Goal: Find specific page/section: Find specific page/section

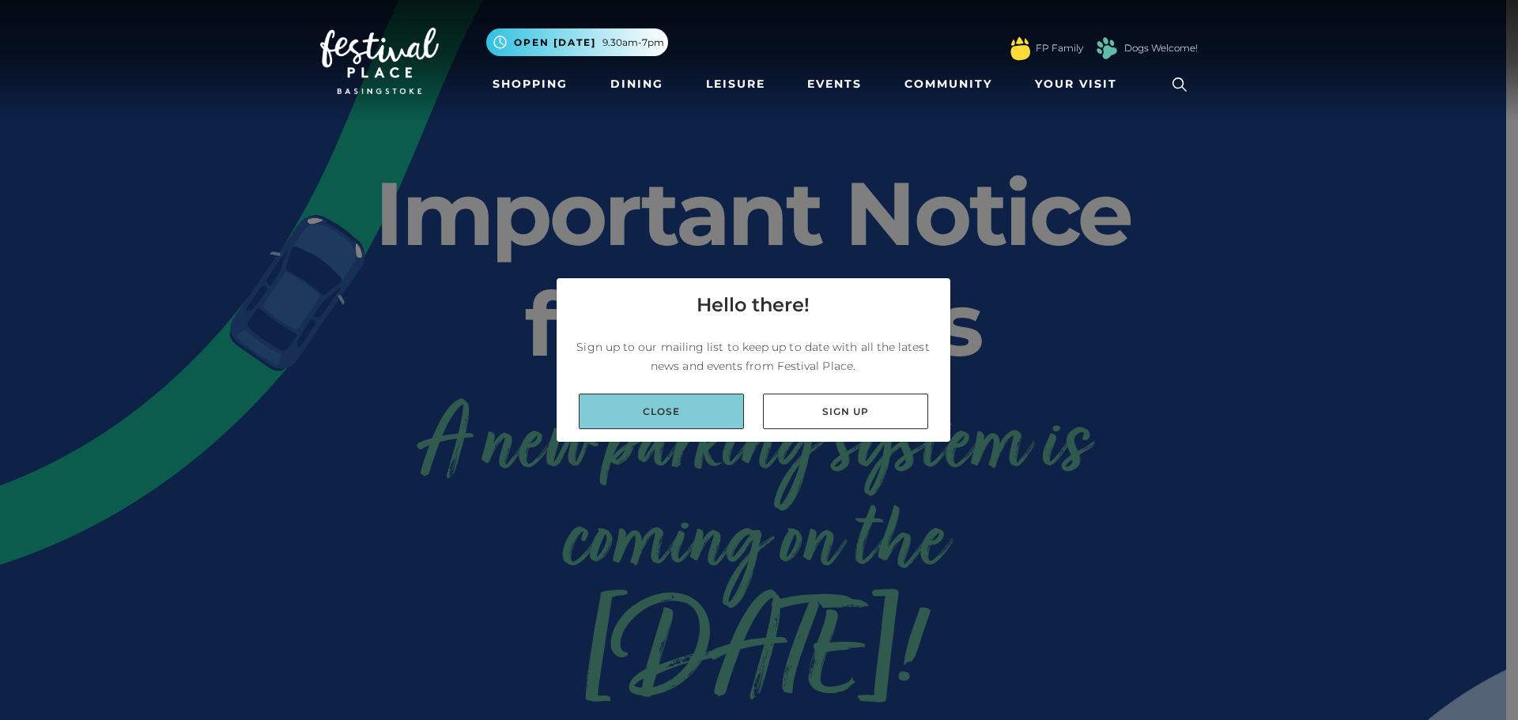
click at [697, 417] on link "Close" at bounding box center [661, 412] width 165 height 36
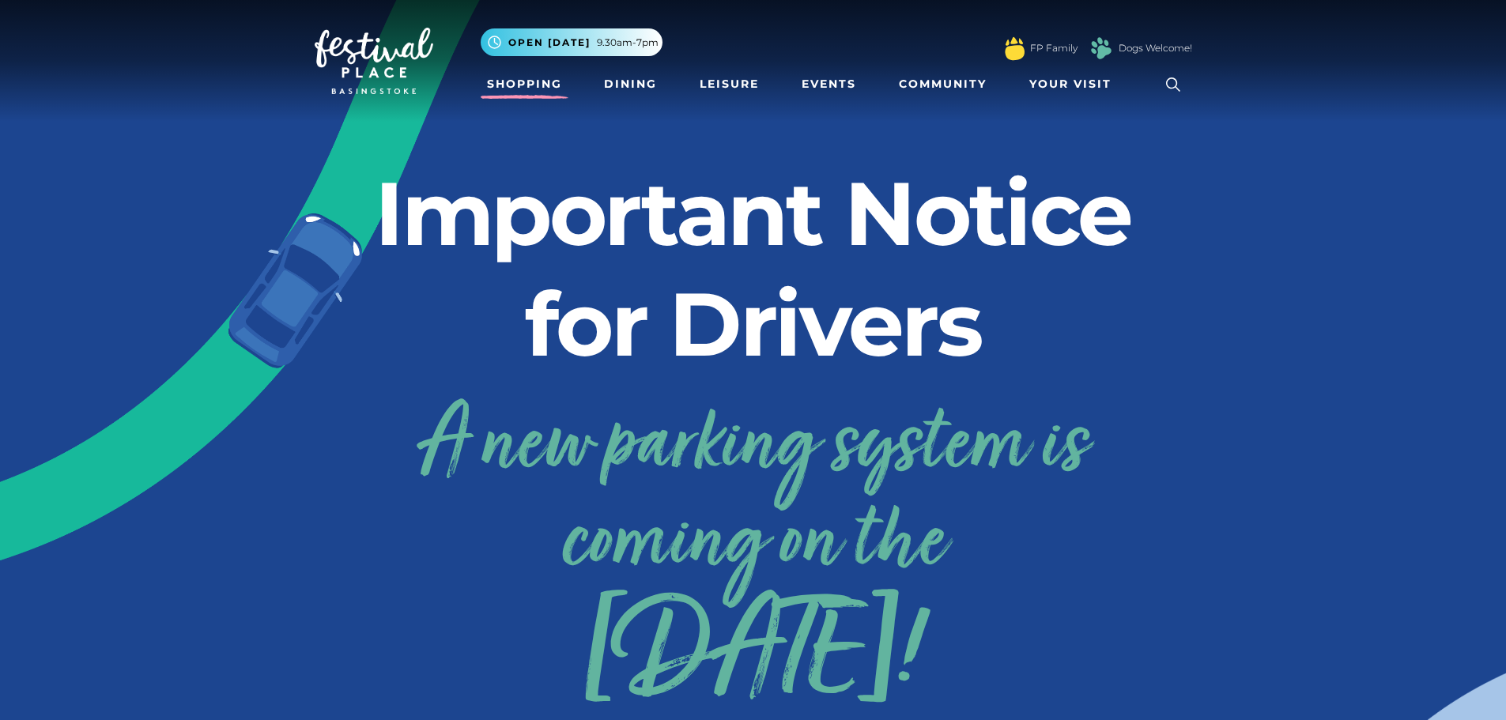
click at [539, 82] on link "Shopping" at bounding box center [525, 84] width 88 height 29
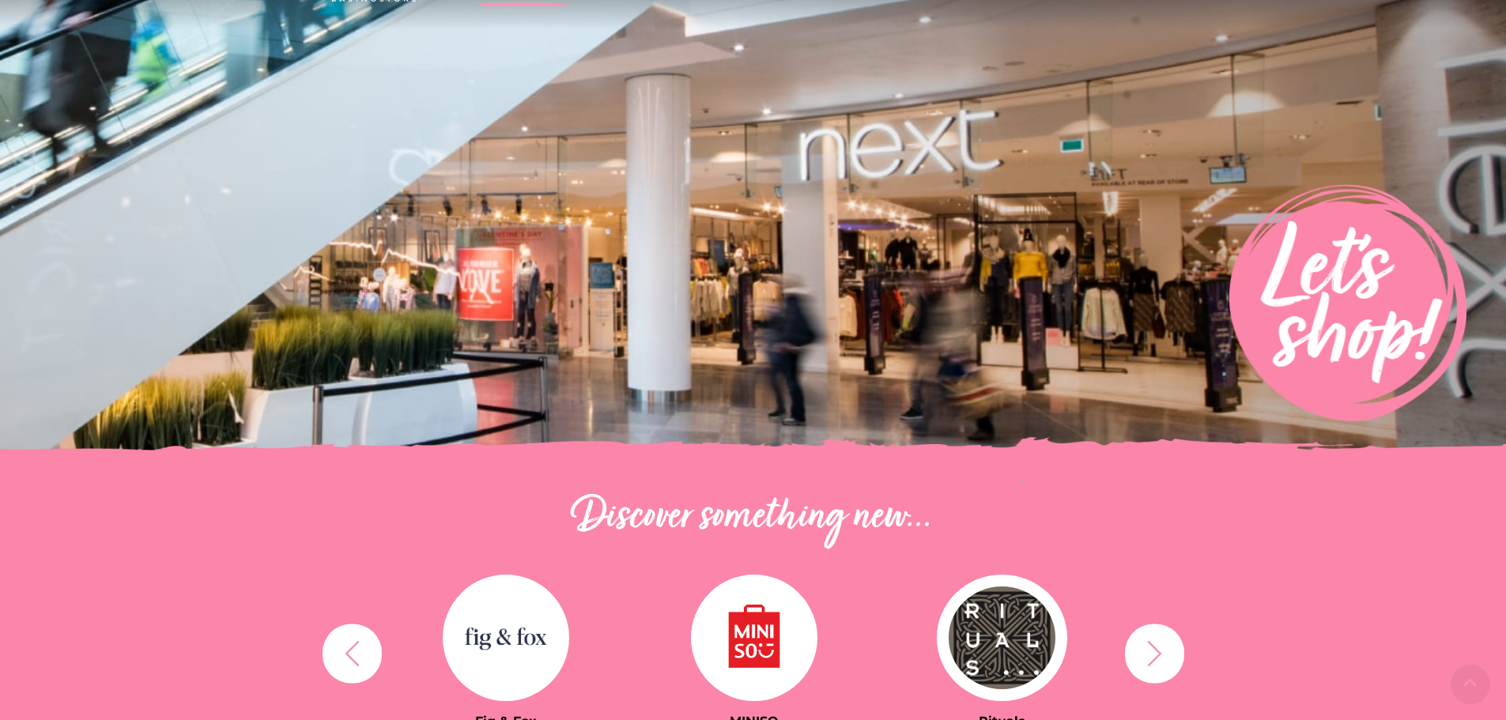
scroll to position [237, 0]
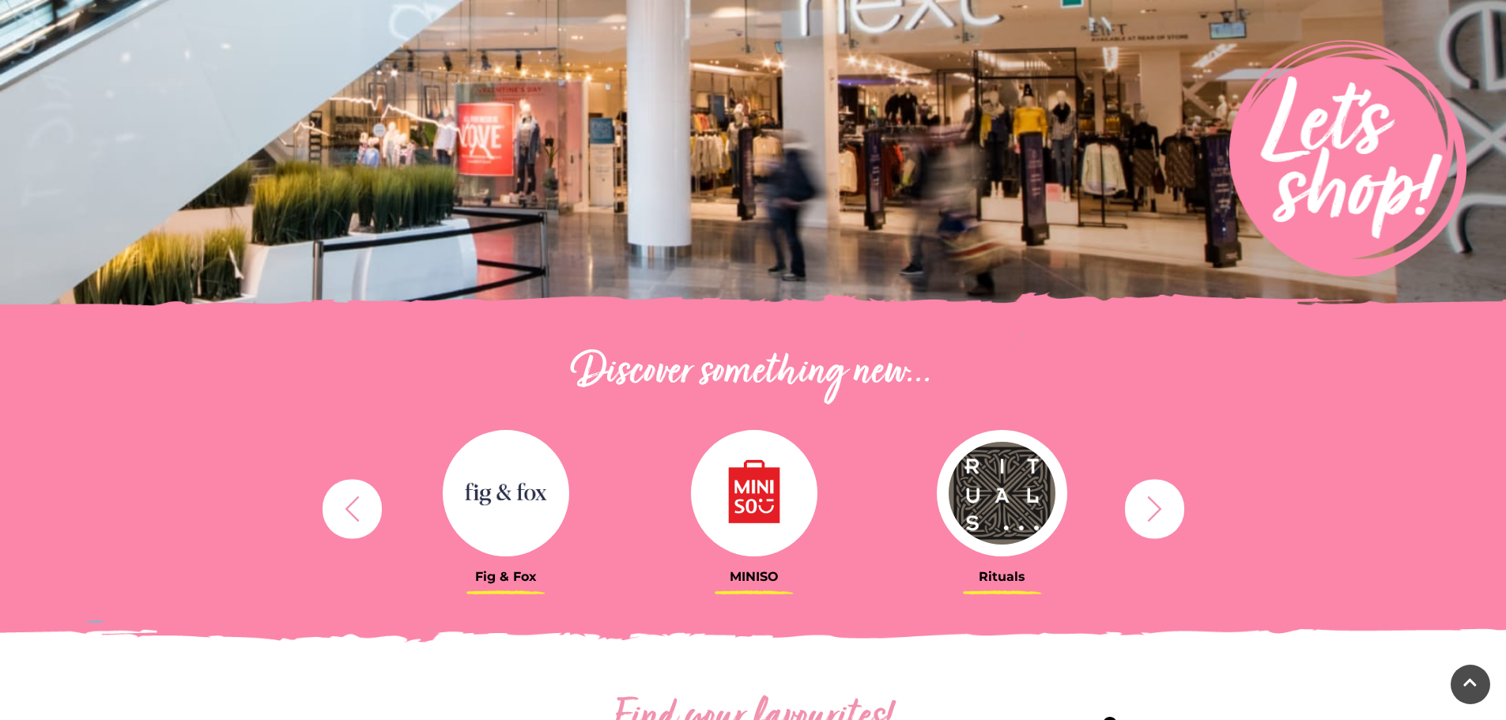
click at [1159, 521] on icon "button" at bounding box center [1154, 508] width 29 height 29
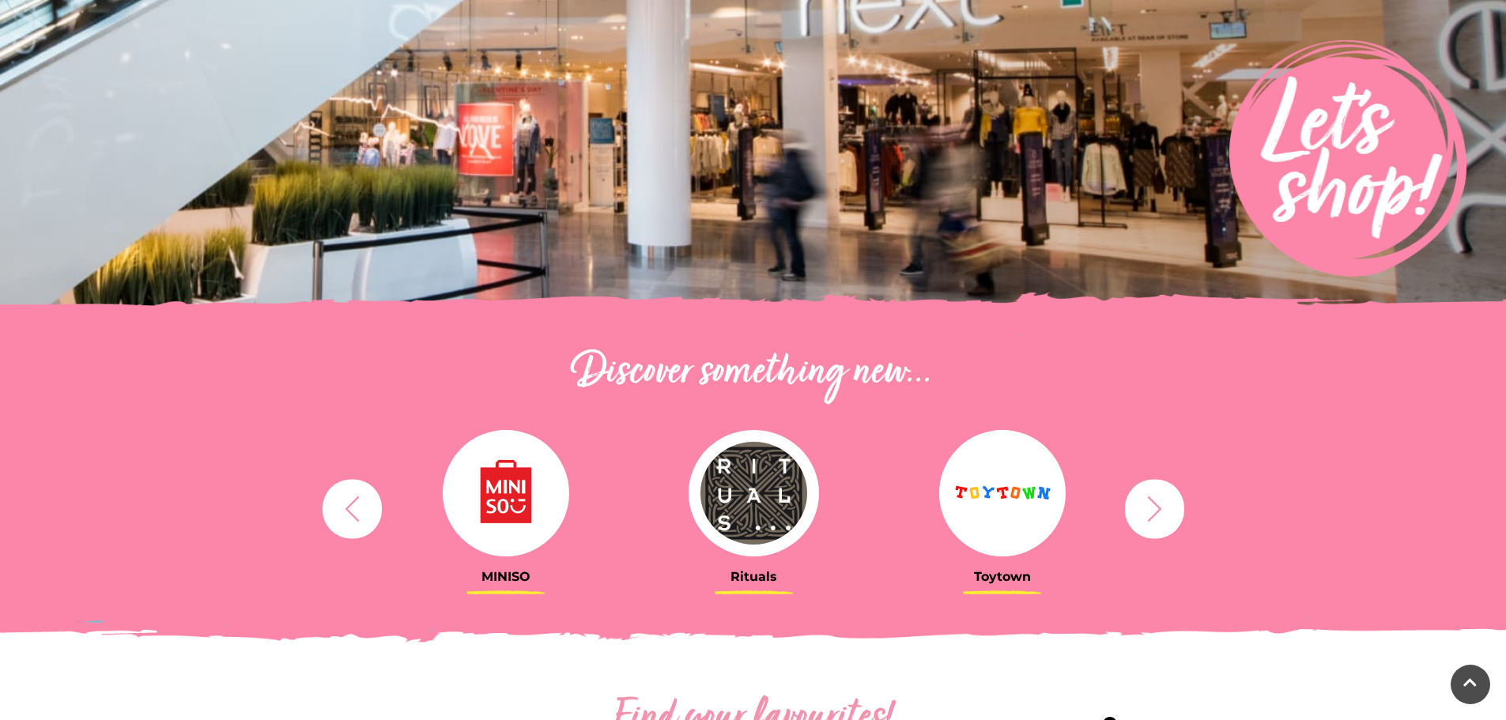
click at [1166, 520] on icon "button" at bounding box center [1154, 508] width 29 height 29
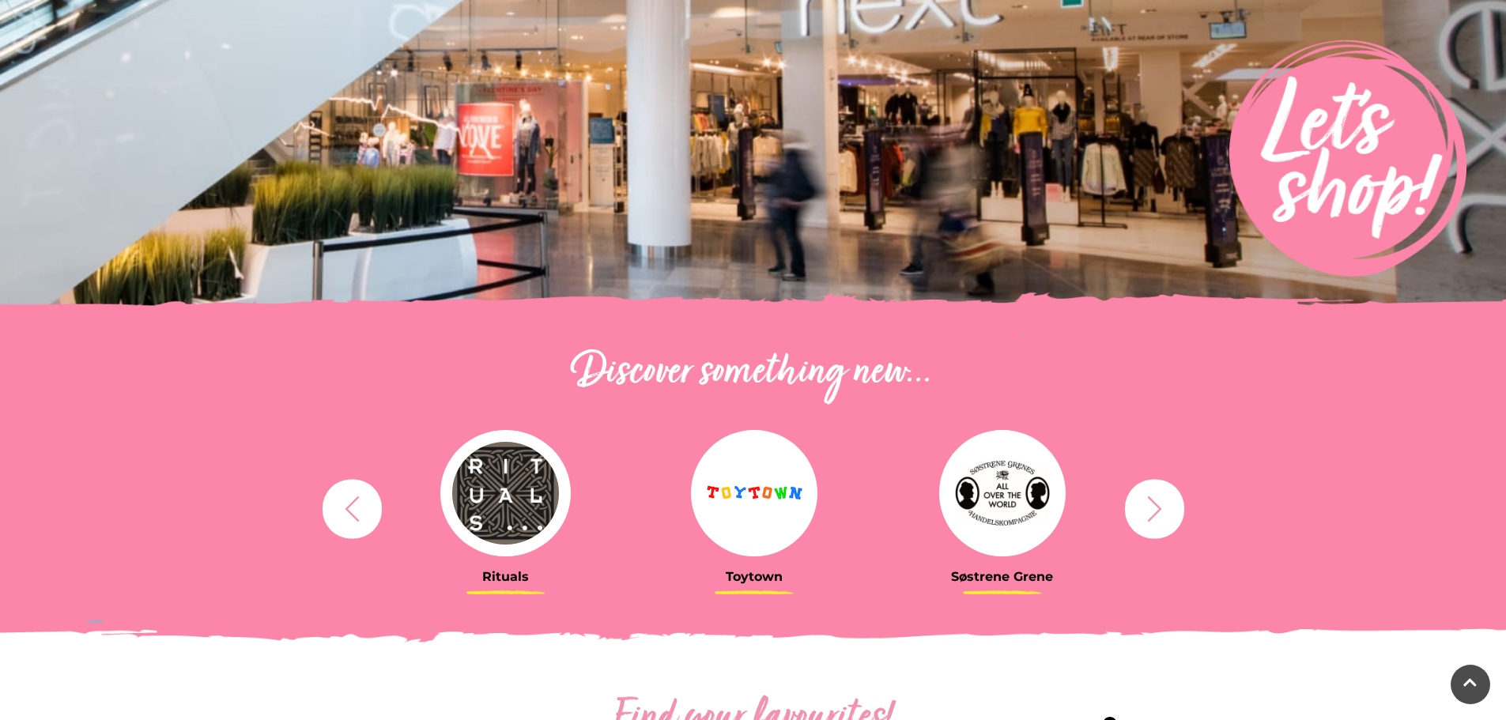
click at [1166, 520] on icon "button" at bounding box center [1154, 508] width 29 height 29
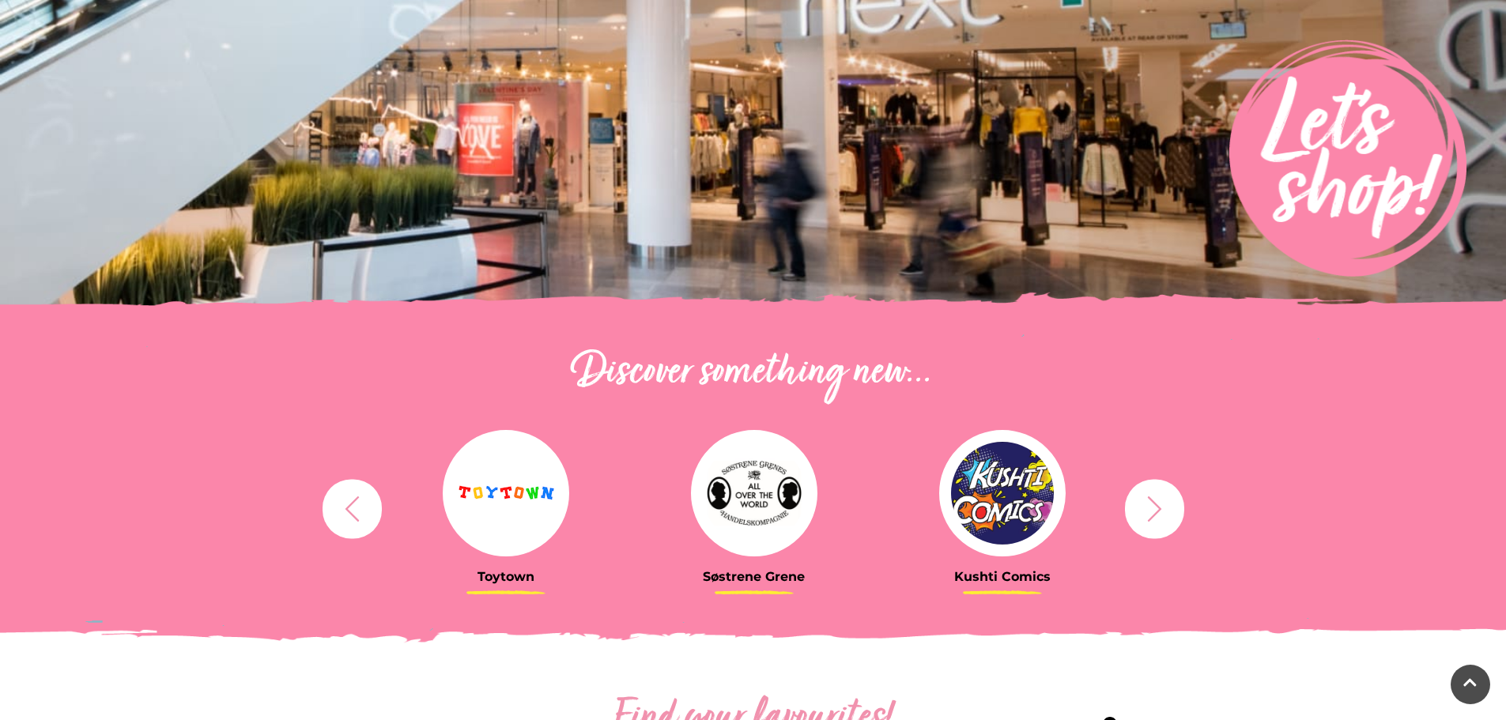
click at [1166, 520] on icon "button" at bounding box center [1154, 508] width 29 height 29
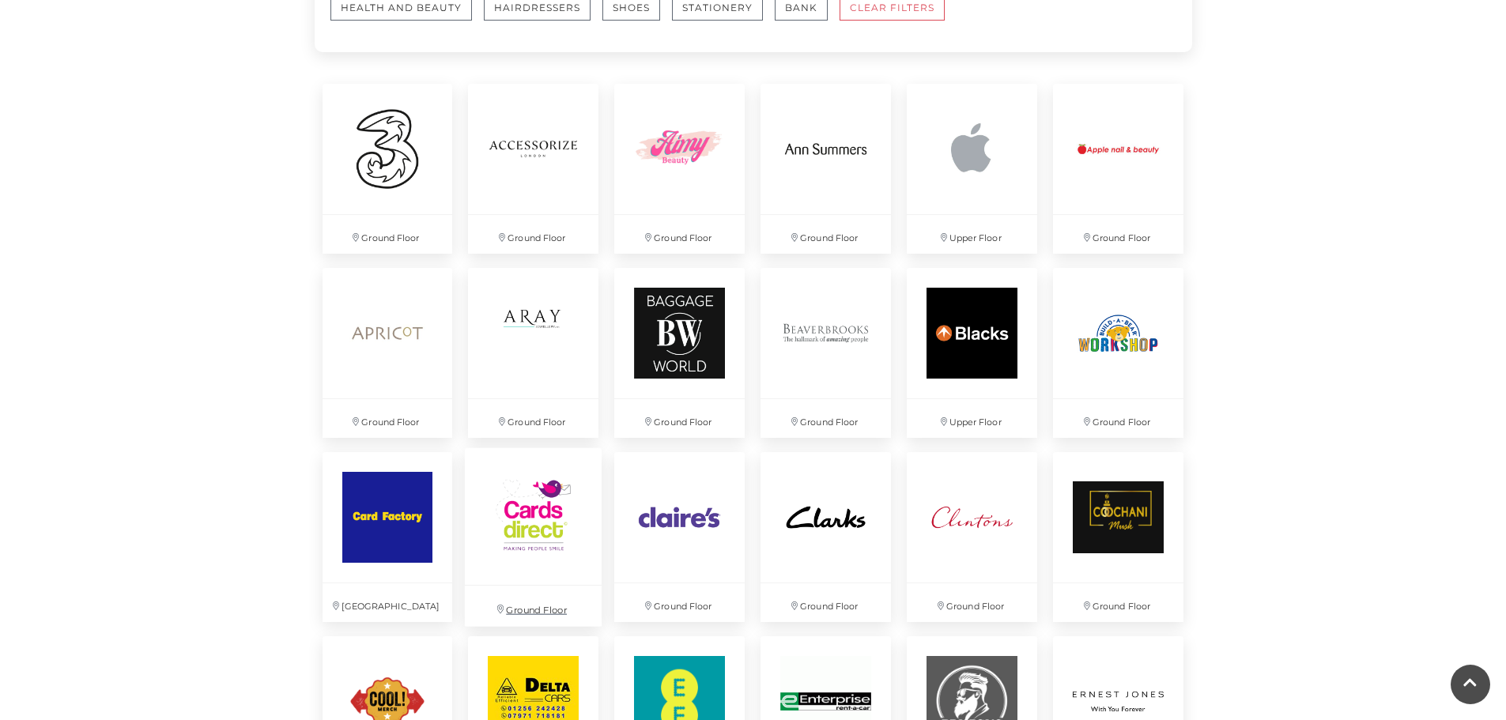
scroll to position [949, 0]
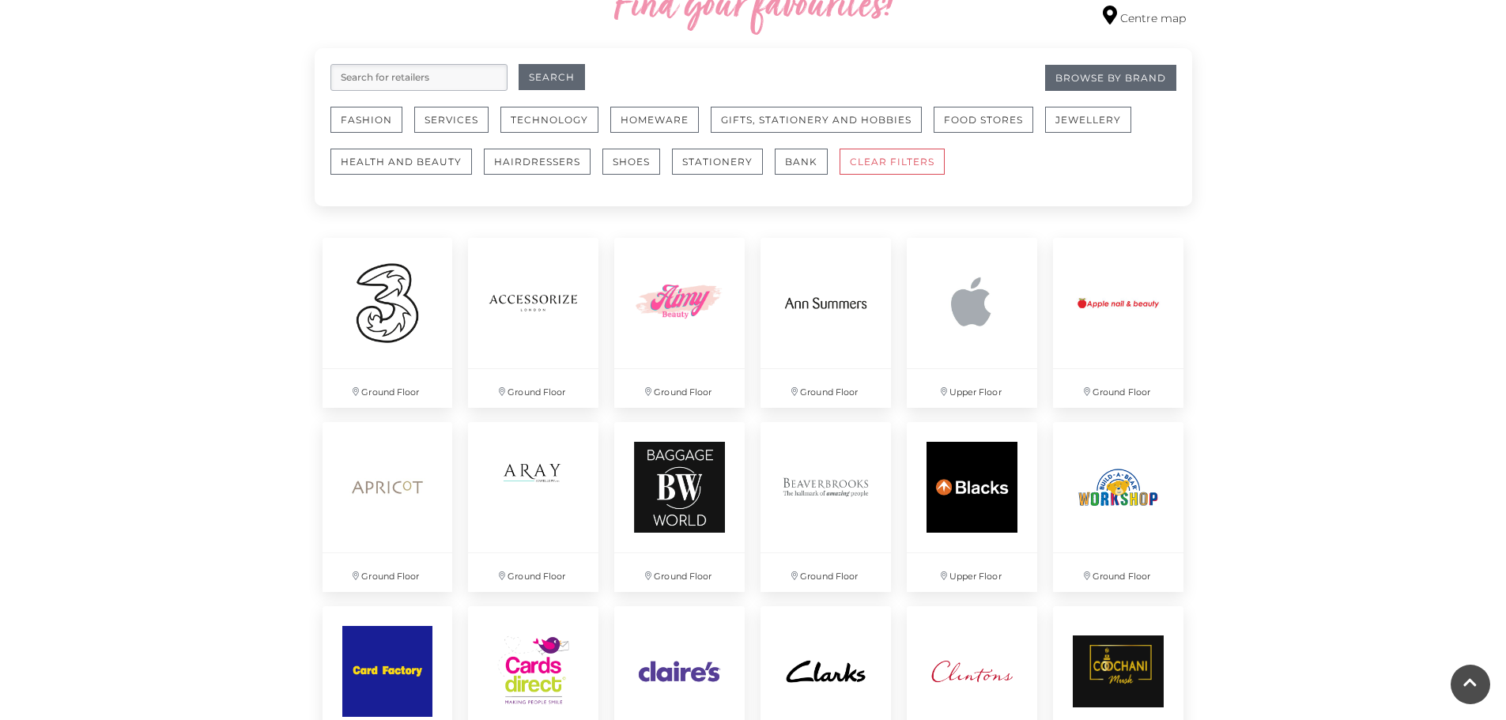
click at [423, 80] on input "search" at bounding box center [419, 77] width 177 height 27
type input "primark"
click at [519, 64] on button "Search" at bounding box center [552, 77] width 66 height 26
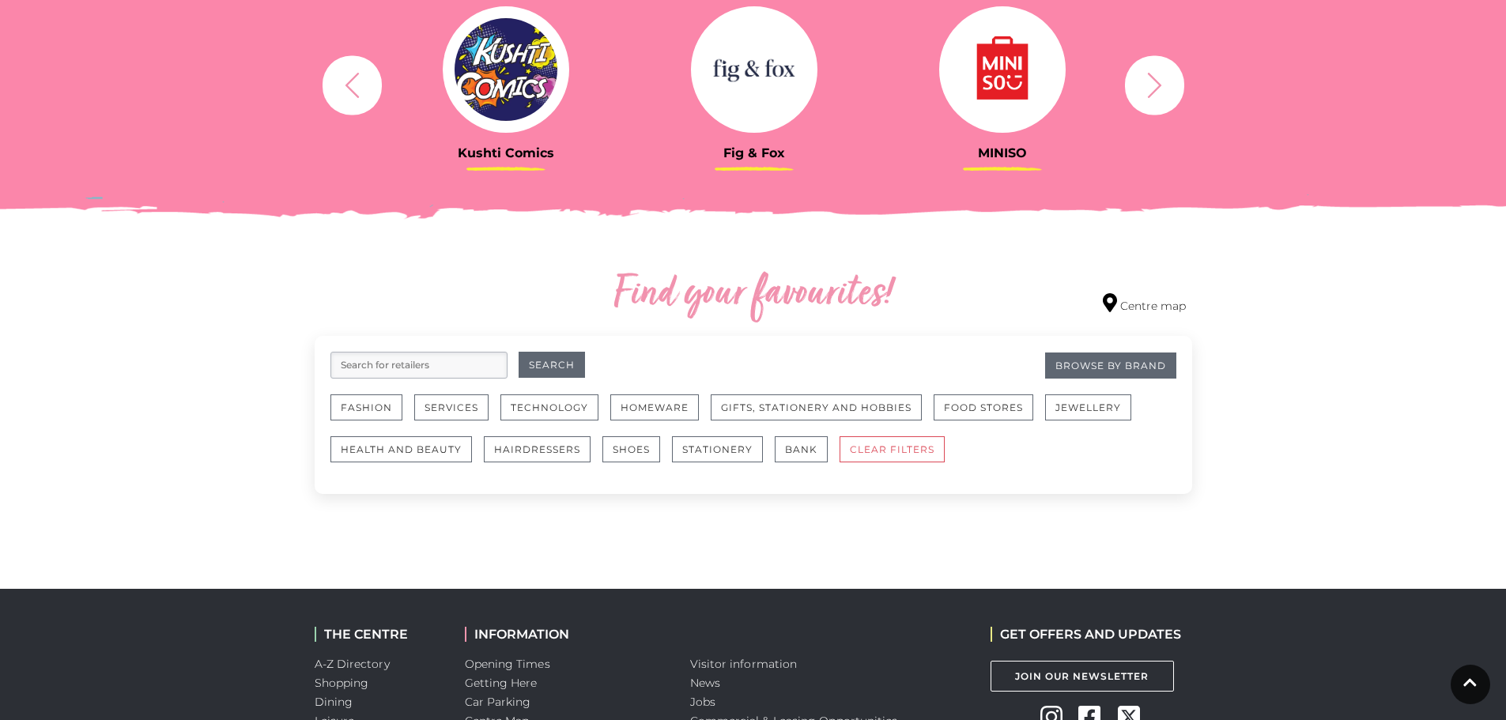
scroll to position [887, 0]
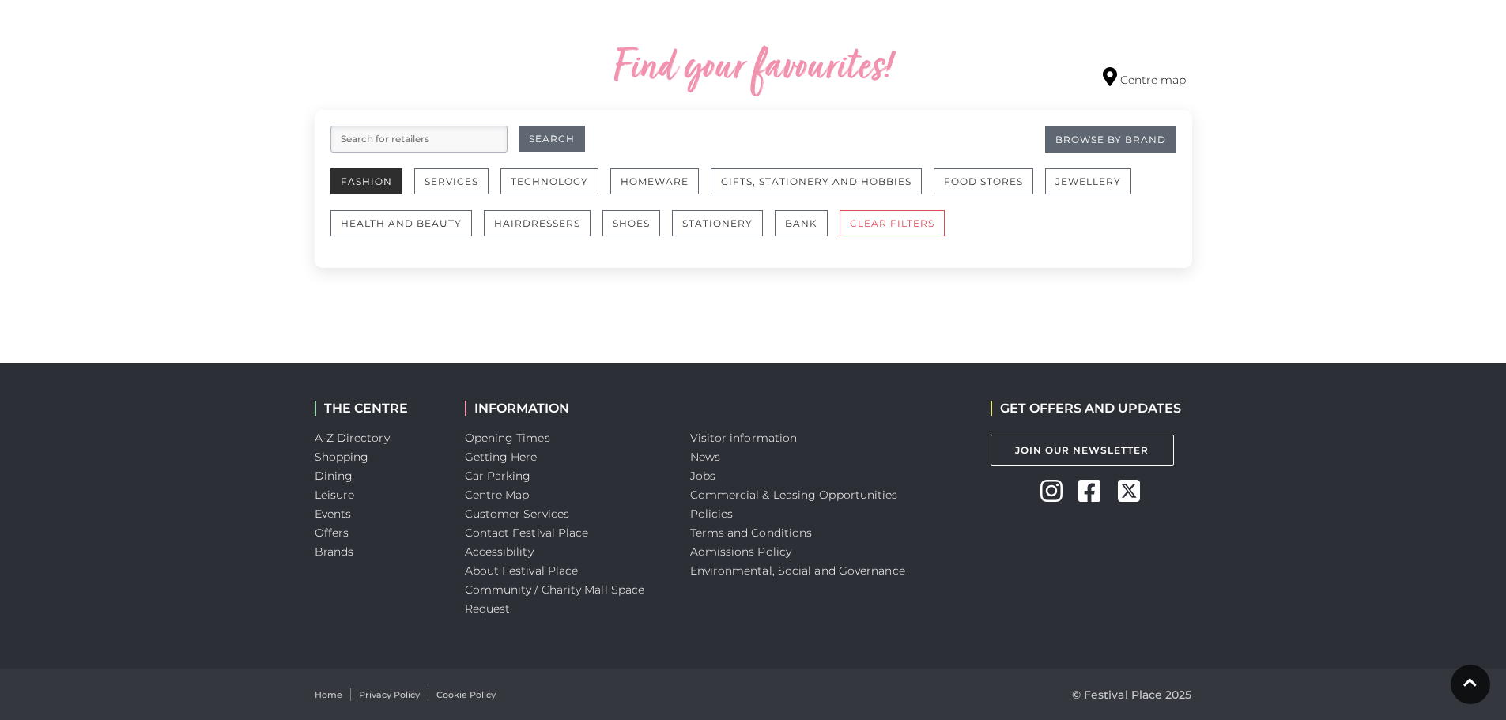
click at [359, 185] on button "Fashion" at bounding box center [367, 181] width 72 height 26
